Goal: Information Seeking & Learning: Learn about a topic

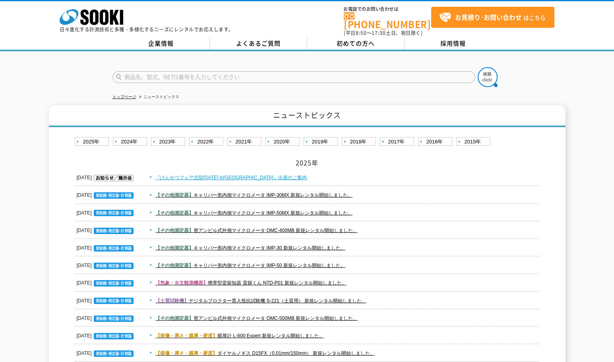
click at [224, 175] on link "『けんせつフェア北陸2025 in新潟』出展のご案内" at bounding box center [230, 178] width 151 height 6
drag, startPoint x: 365, startPoint y: 261, endPoint x: 195, endPoint y: 269, distance: 169.8
click at [197, 267] on dd "【その他測定器】 キャリパー形内側マイクロメータ IMP-50 新規レンタル開始しました。" at bounding box center [307, 265] width 465 height 17
copy link "キャリパー形内側マイクロメータ IMP-50 新規レンタル開始しました。"
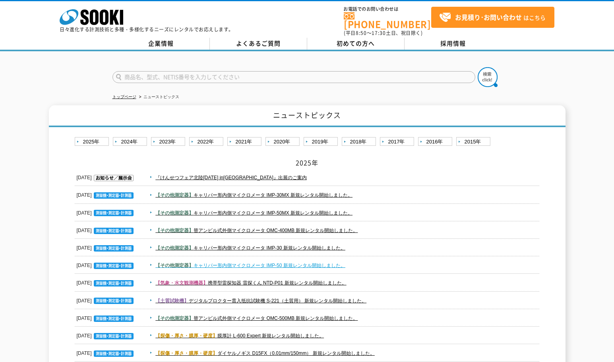
click at [217, 263] on link "【その他測定器】 キャリパー形内側マイクロメータ IMP-50 新規レンタル開始しました。" at bounding box center [250, 266] width 190 height 6
drag, startPoint x: 377, startPoint y: 240, endPoint x: 198, endPoint y: 249, distance: 178.6
click at [197, 247] on span "【その他測定器】 キャリパー形内側マイクロメータ IMP-30 新規レンタル開始しました。" at bounding box center [343, 248] width 392 height 10
copy link "キャリパー形内側マイクロメータ IMP-30 新規レンタル開始しました。"
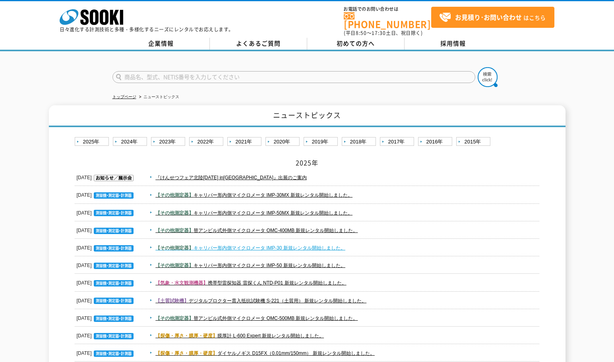
click at [318, 245] on link "【その他測定器】 キャリパー形内側マイクロメータ IMP-30 新規レンタル開始しました。" at bounding box center [250, 248] width 190 height 6
drag, startPoint x: 377, startPoint y: 225, endPoint x: 194, endPoint y: 230, distance: 182.4
click at [194, 230] on dd "【その他測定器】 替アンビル式外側マイクロメータ OMC-400MB 新規レンタル開始しました。" at bounding box center [307, 230] width 465 height 17
click at [404, 229] on span "【その他測定器】 替アンビル式外側マイクロメータ OMC-400MB 新規レンタル開始しました。" at bounding box center [343, 231] width 392 height 10
drag, startPoint x: 405, startPoint y: 227, endPoint x: 197, endPoint y: 231, distance: 208.6
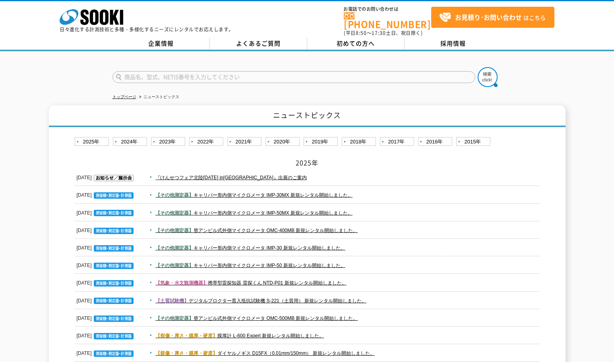
click at [197, 231] on dd "【その他測定器】 替アンビル式外側マイクロメータ OMC-400MB 新規レンタル開始しました。" at bounding box center [307, 230] width 465 height 17
copy link "替アンビル式外側マイクロメータ OMC-400MB 新規レンタル開始しました。"
click at [228, 228] on link "【その他測定器】 替アンビル式外側マイクロメータ OMC-400MB 新規レンタル開始しました。" at bounding box center [256, 231] width 202 height 6
drag, startPoint x: 380, startPoint y: 207, endPoint x: 198, endPoint y: 208, distance: 181.9
click at [198, 208] on span "【その他測定器】 キャリパー形内側マイクロメータ IMP-50MX 新規レンタル開始しました。" at bounding box center [343, 213] width 392 height 10
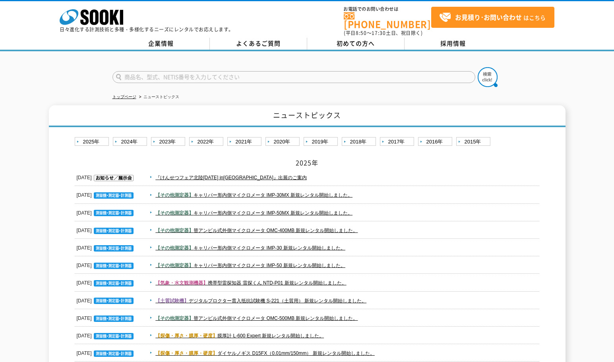
copy link "キャリパー形内側マイクロメータ IMP-50MX 新規レンタル開始しました。"
click at [298, 210] on link "【その他測定器】 キャリパー形内側マイクロメータ IMP-50MX 新規レンタル開始しました。" at bounding box center [253, 213] width 197 height 6
drag, startPoint x: 385, startPoint y: 191, endPoint x: 197, endPoint y: 190, distance: 187.9
click at [196, 190] on span "【その他測定器】 キャリパー形内側マイクロメータ IMP-30MX 新規レンタル開始しました。" at bounding box center [343, 195] width 392 height 10
copy link "キャリパー形内側マイクロメータ IMP-30MX 新規レンタル開始しました。"
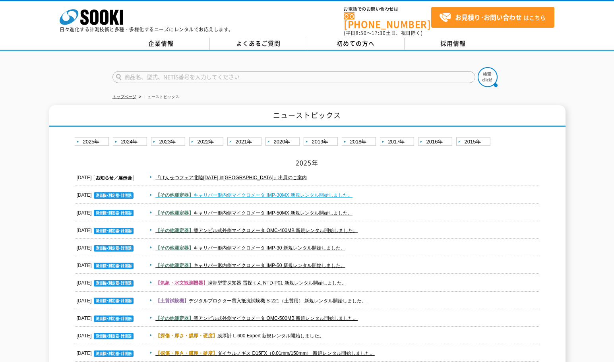
click at [258, 192] on link "【その他測定器】 キャリパー形内側マイクロメータ IMP-30MX 新規レンタル開始しました。" at bounding box center [253, 195] width 197 height 6
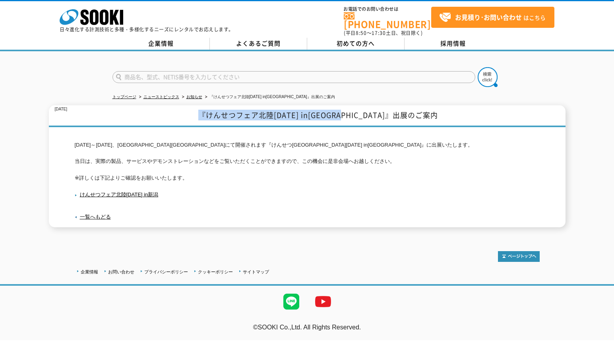
drag, startPoint x: 412, startPoint y: 110, endPoint x: 238, endPoint y: 107, distance: 174.0
click at [238, 107] on h1 "『けんせつフェア北陸2025 in新潟』出展のご案内" at bounding box center [307, 116] width 516 height 22
copy h1 "『けんせつフェア北陸2025 in新潟』出展のご案内"
